Goal: Task Accomplishment & Management: Manage account settings

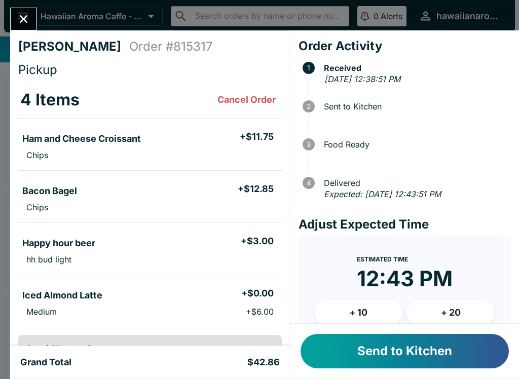
click at [467, 354] on button "Send to Kitchen" at bounding box center [404, 351] width 208 height 34
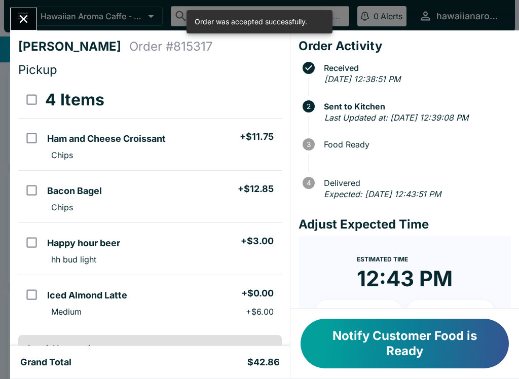
click at [35, 142] on input "orders table" at bounding box center [31, 138] width 23 height 23
checkbox input "true"
click at [34, 195] on input "orders table" at bounding box center [31, 190] width 23 height 23
checkbox input "true"
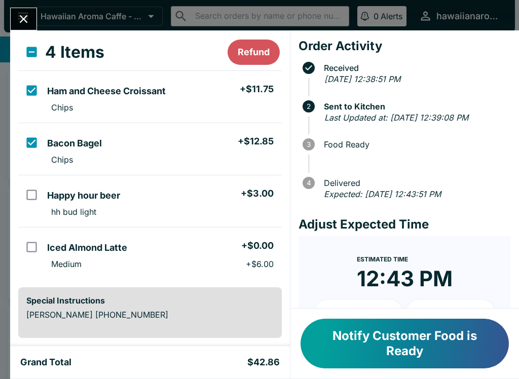
click at [25, 13] on icon "Close" at bounding box center [24, 19] width 14 height 14
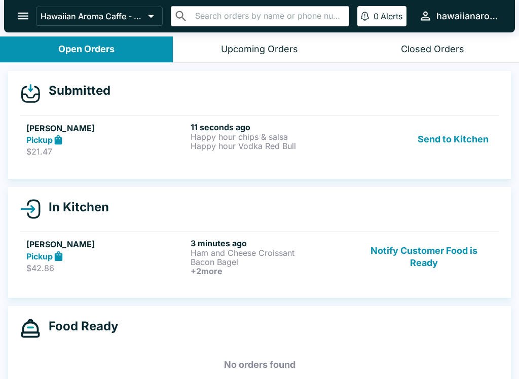
click at [16, 27] on button "open drawer" at bounding box center [23, 16] width 26 height 26
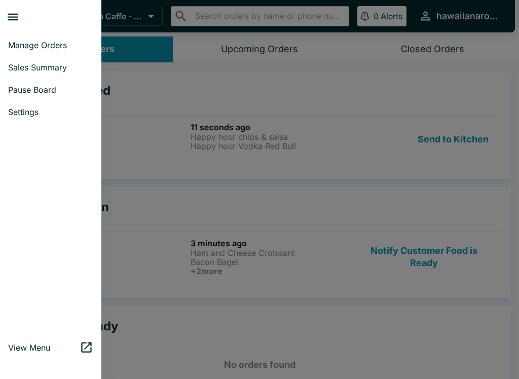
click at [203, 125] on div at bounding box center [259, 189] width 519 height 379
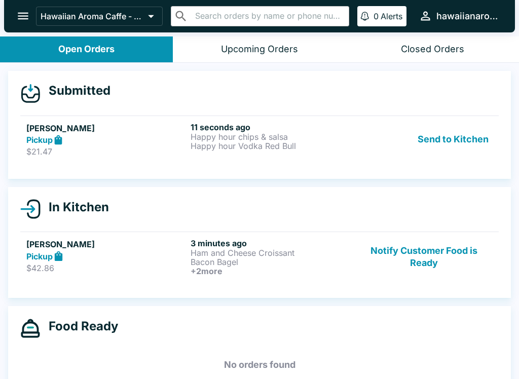
click at [362, 151] on div "Send to Kitchen" at bounding box center [423, 139] width 137 height 35
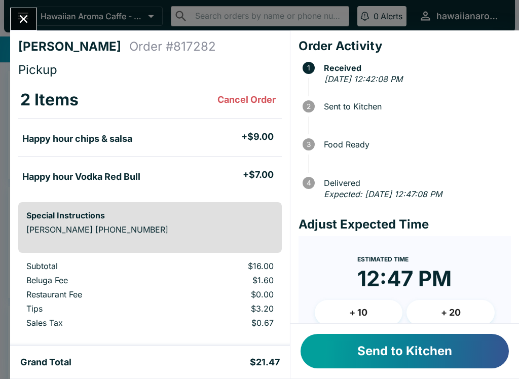
click at [439, 348] on button "Send to Kitchen" at bounding box center [404, 351] width 208 height 34
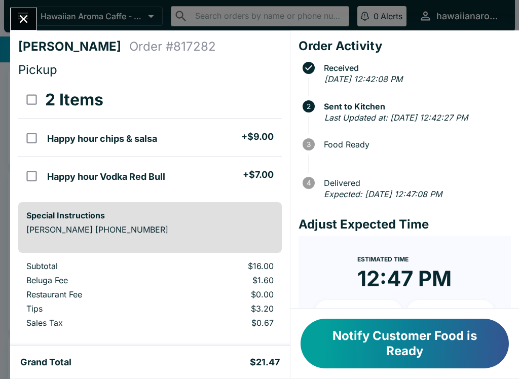
click at [29, 23] on icon "Close" at bounding box center [24, 19] width 14 height 14
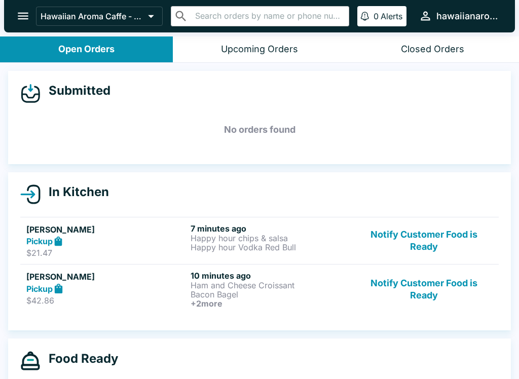
click at [418, 288] on button "Notify Customer Food is Ready" at bounding box center [423, 288] width 137 height 37
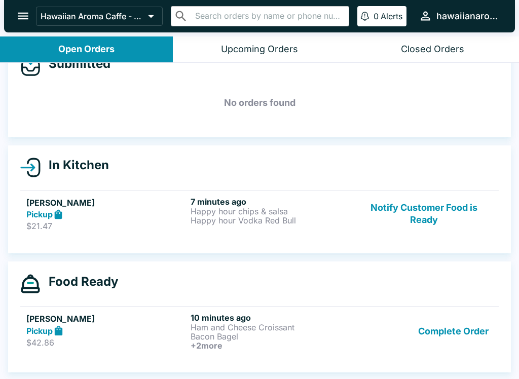
click at [443, 327] on button "Complete Order" at bounding box center [453, 330] width 79 height 37
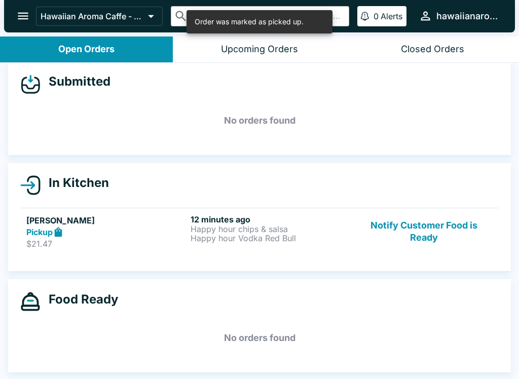
click at [412, 225] on button "Notify Customer Food is Ready" at bounding box center [423, 231] width 137 height 35
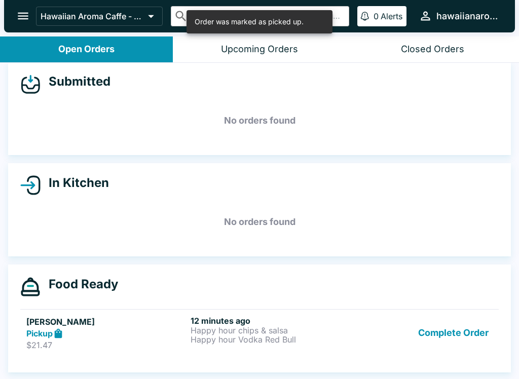
click at [411, 225] on h5 "No orders found" at bounding box center [259, 222] width 478 height 36
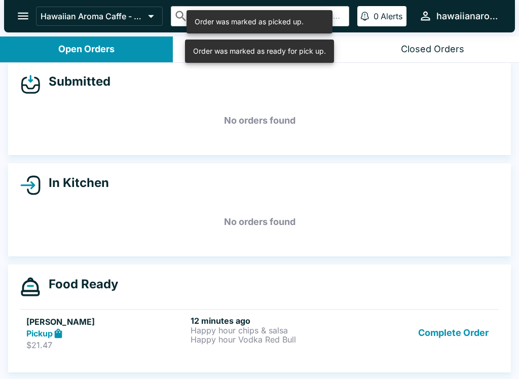
click at [443, 342] on button "Complete Order" at bounding box center [453, 333] width 79 height 35
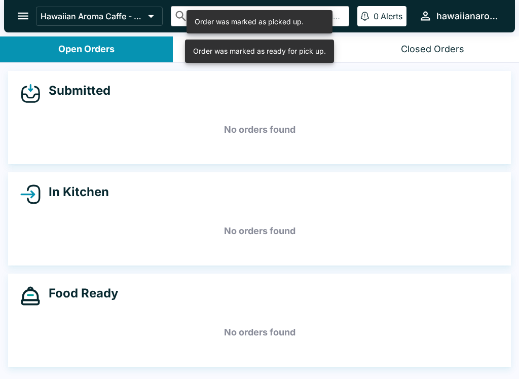
scroll to position [0, 0]
click at [32, 19] on button "open drawer" at bounding box center [23, 16] width 26 height 26
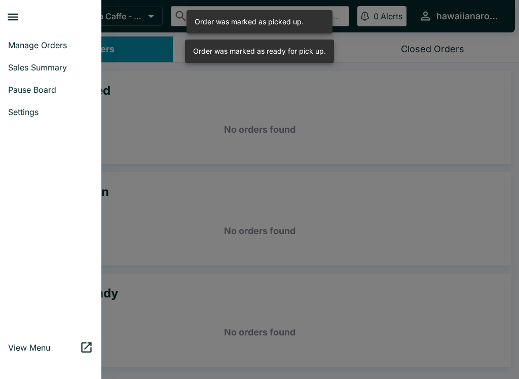
click at [27, 72] on link "Sales Summary" at bounding box center [50, 67] width 101 height 22
select select "03:00"
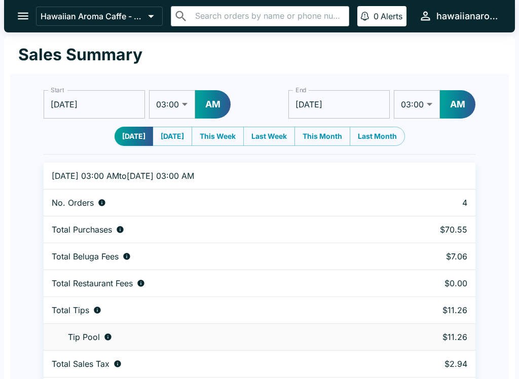
click at [15, 7] on button "open drawer" at bounding box center [23, 16] width 26 height 26
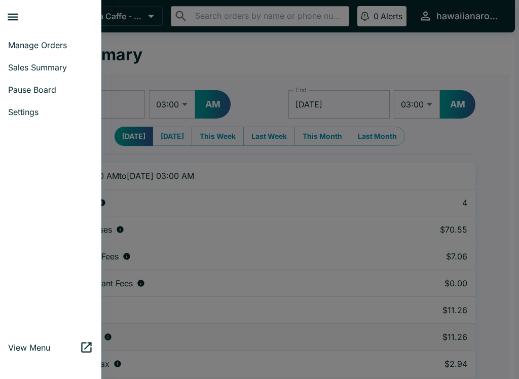
click at [19, 39] on link "Manage Orders" at bounding box center [50, 45] width 101 height 22
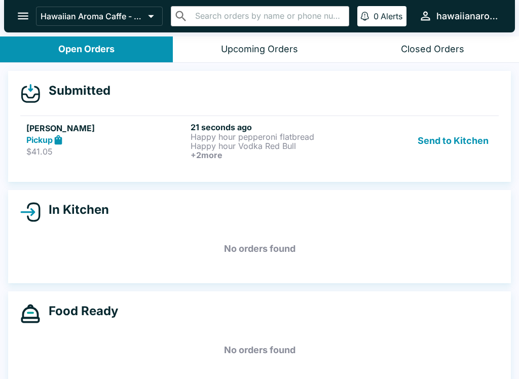
click at [278, 148] on p "Happy hour Vodka Red Bull" at bounding box center [270, 145] width 160 height 9
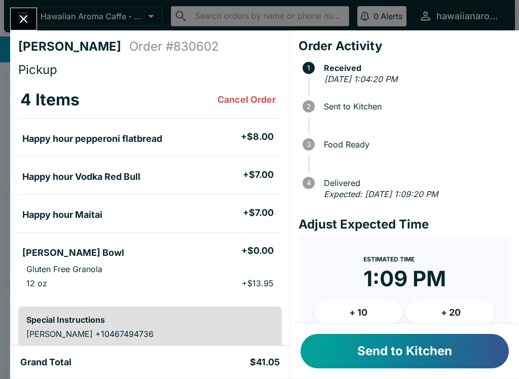
click at [351, 353] on button "Send to Kitchen" at bounding box center [404, 351] width 208 height 34
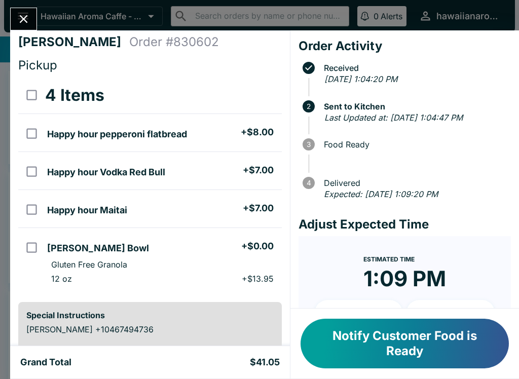
scroll to position [4, 0]
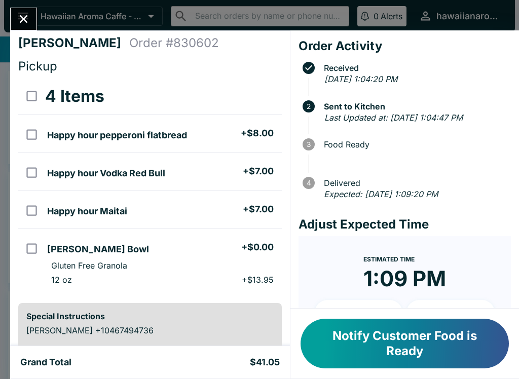
click at [407, 322] on button "Notify Customer Food is Ready" at bounding box center [404, 344] width 208 height 50
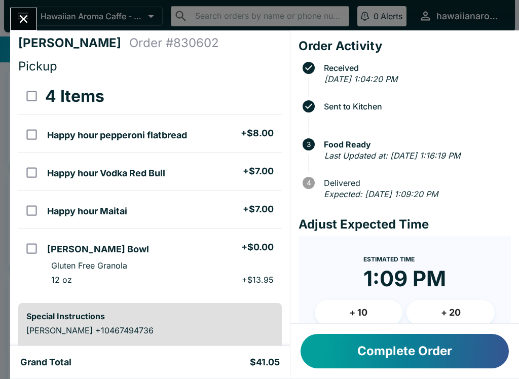
click at [402, 361] on button "Complete Order" at bounding box center [404, 351] width 208 height 34
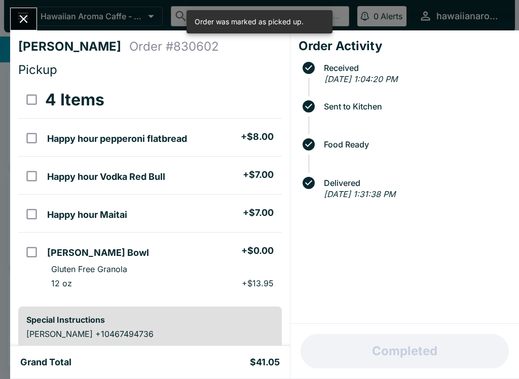
scroll to position [0, 0]
click at [21, 13] on icon "Close" at bounding box center [24, 19] width 14 height 14
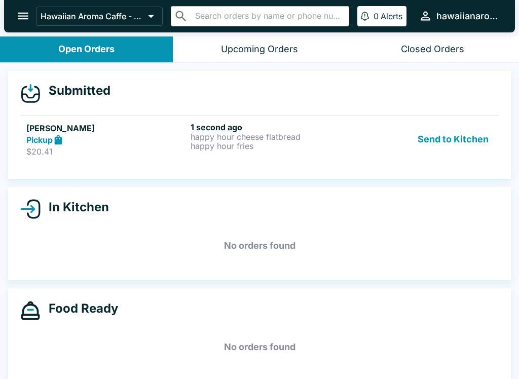
click at [54, 127] on h5 "[PERSON_NAME]" at bounding box center [106, 128] width 160 height 12
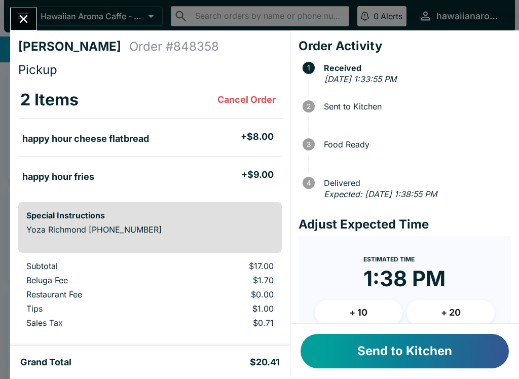
click at [344, 359] on button "Send to Kitchen" at bounding box center [404, 351] width 208 height 34
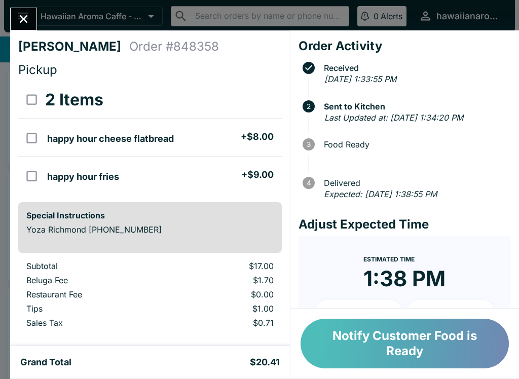
click at [401, 357] on button "Notify Customer Food is Ready" at bounding box center [404, 344] width 208 height 50
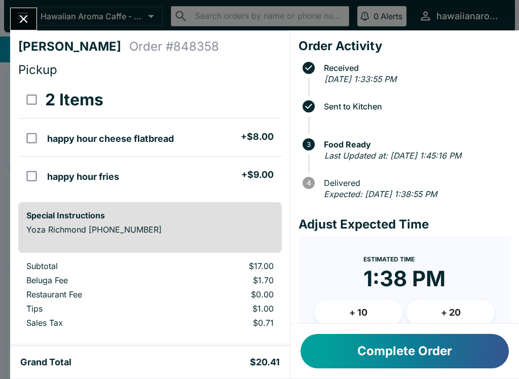
click at [402, 365] on button "Complete Order" at bounding box center [404, 351] width 208 height 34
